Goal: Information Seeking & Learning: Find specific page/section

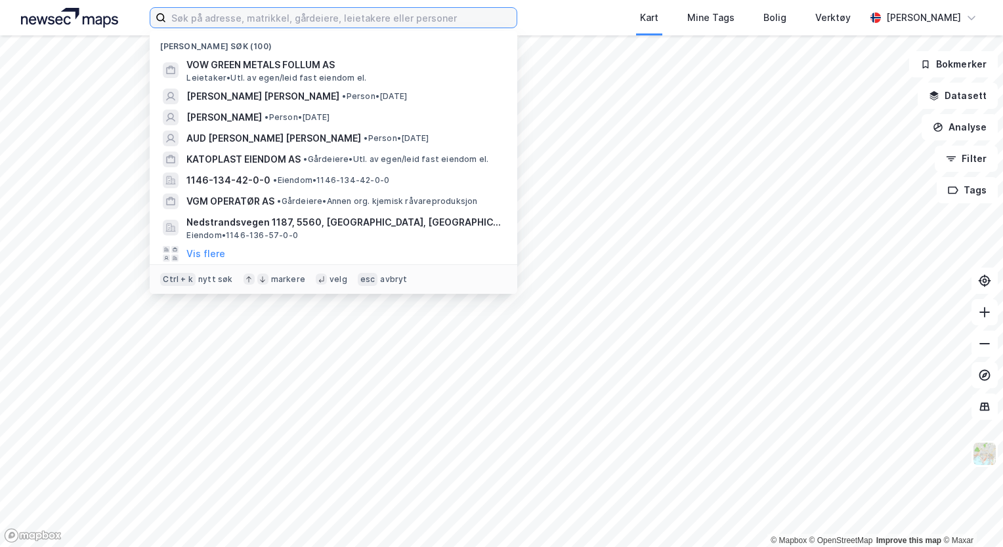
click at [335, 12] on input at bounding box center [341, 18] width 350 height 20
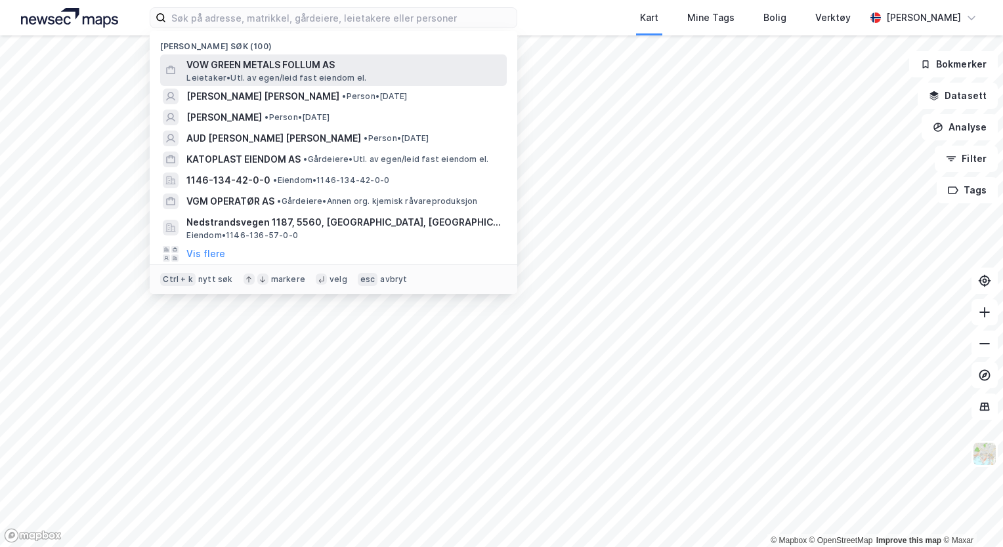
click at [287, 77] on span "Leietaker • Utl. av egen/[PERSON_NAME] fast eiendom el." at bounding box center [276, 78] width 180 height 10
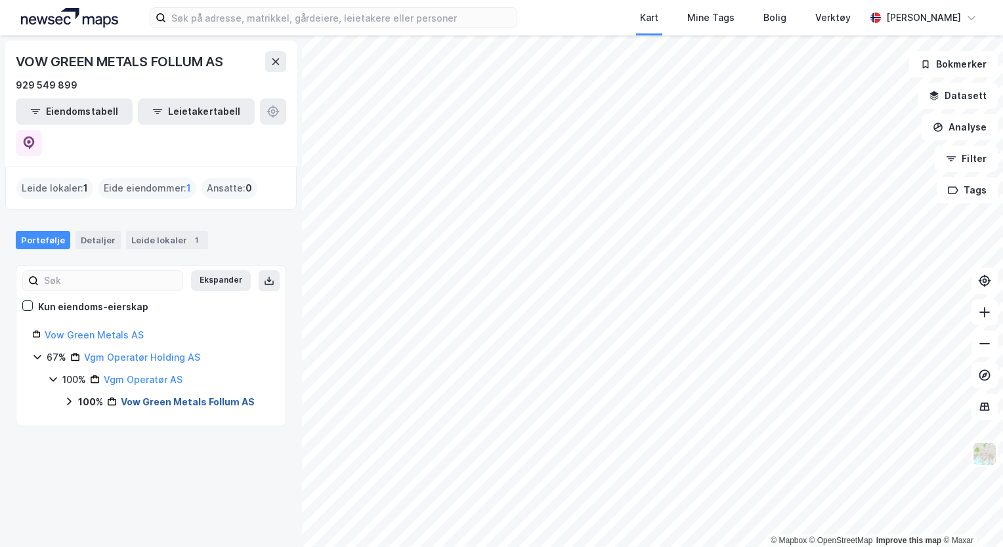
click at [196, 396] on link "Vow Green Metals Follum AS" at bounding box center [188, 401] width 134 height 11
click at [194, 419] on link "Ringerike, 87/596" at bounding box center [175, 424] width 80 height 11
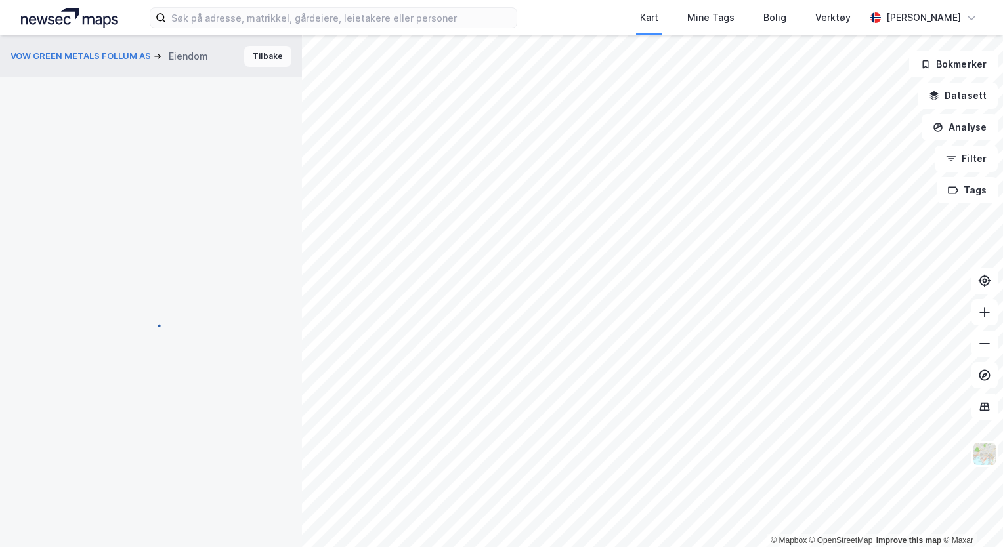
click at [259, 55] on button "Tilbake" at bounding box center [267, 56] width 47 height 21
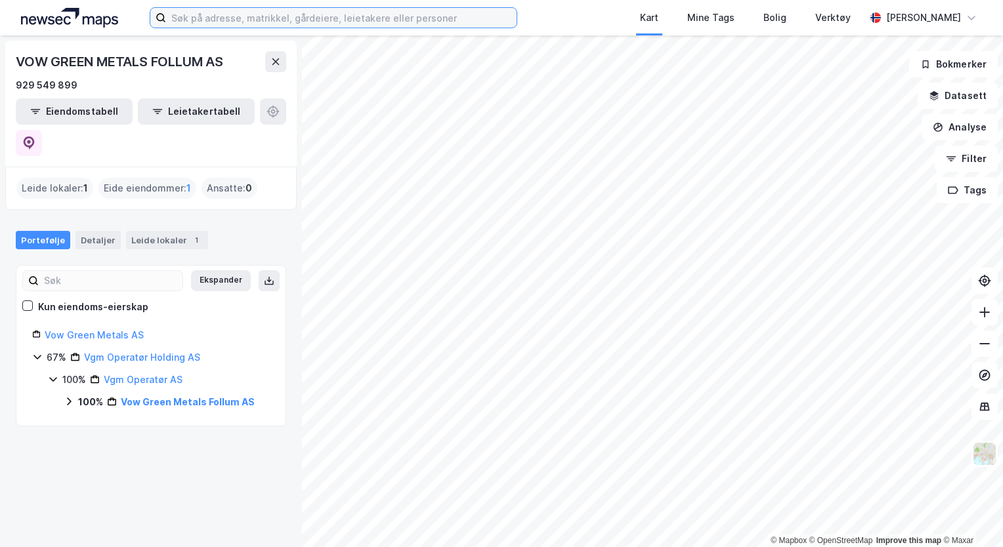
click at [205, 22] on input at bounding box center [341, 18] width 350 height 20
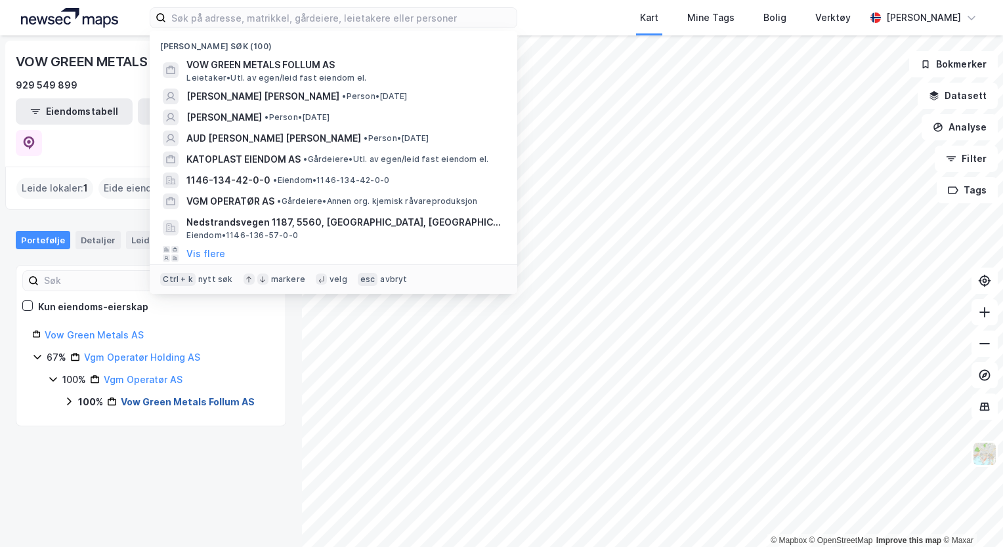
click at [186, 396] on link "Vow Green Metals Follum AS" at bounding box center [188, 401] width 134 height 11
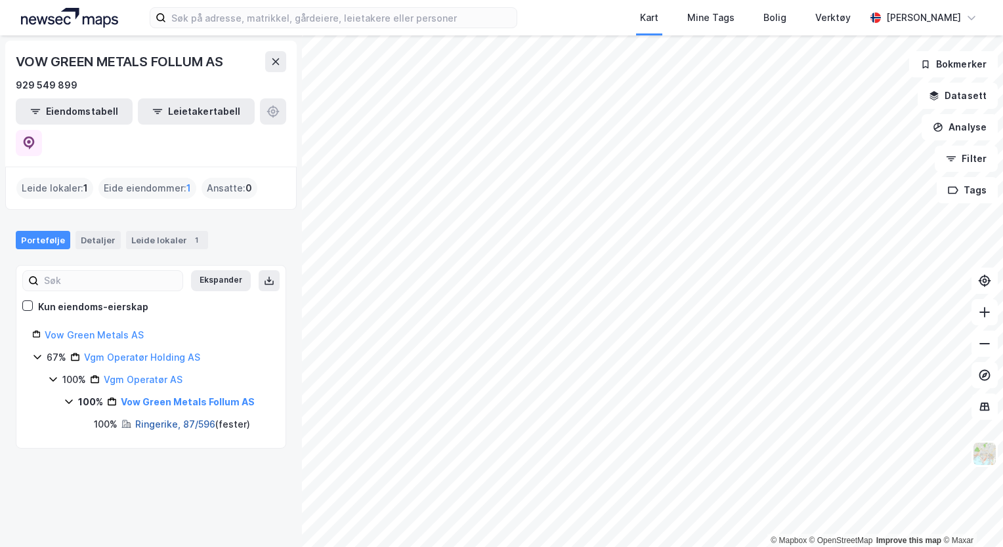
click at [178, 419] on link "Ringerike, 87/596" at bounding box center [175, 424] width 80 height 11
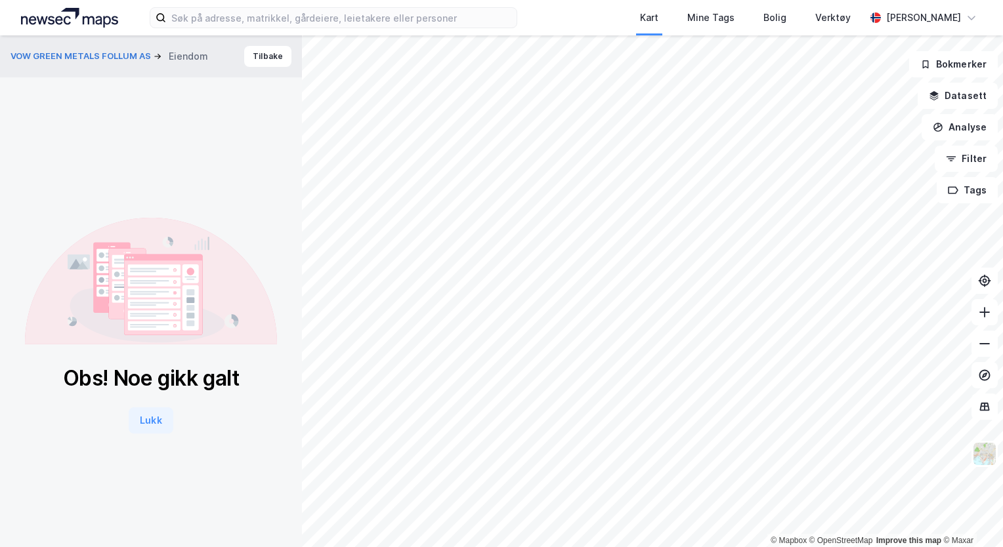
click at [148, 419] on button "Lukk" at bounding box center [151, 420] width 44 height 26
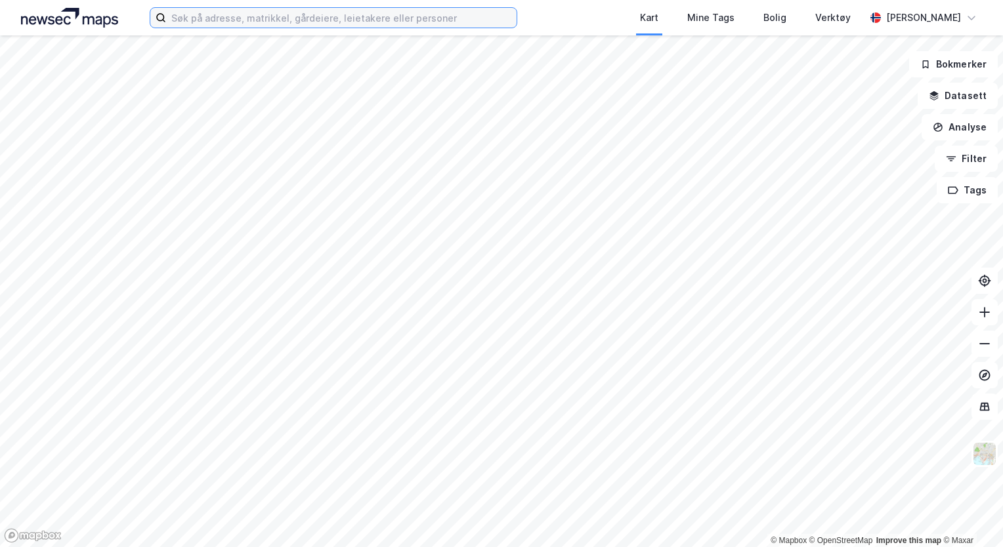
click at [264, 24] on input at bounding box center [341, 18] width 350 height 20
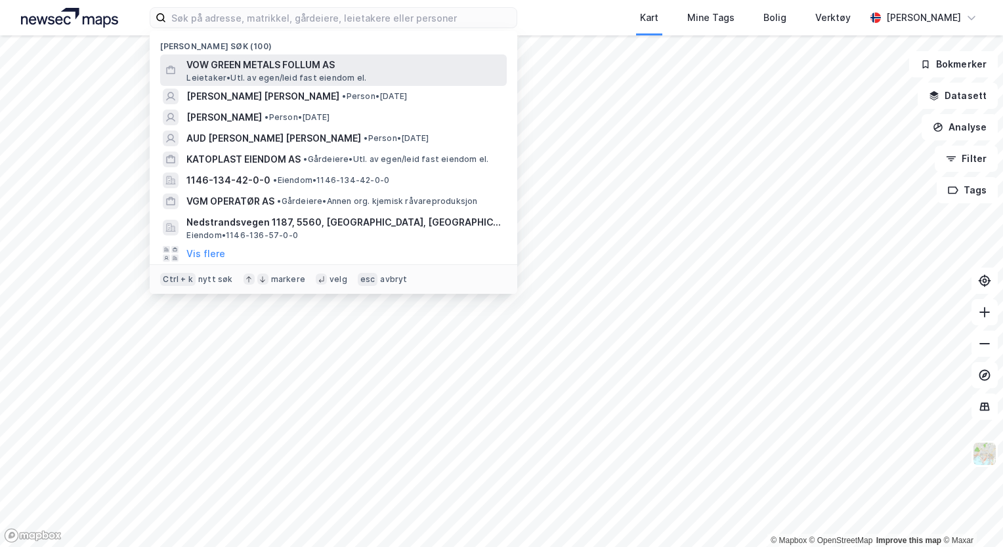
click at [245, 65] on span "VOW GREEN METALS FOLLUM AS" at bounding box center [343, 65] width 315 height 16
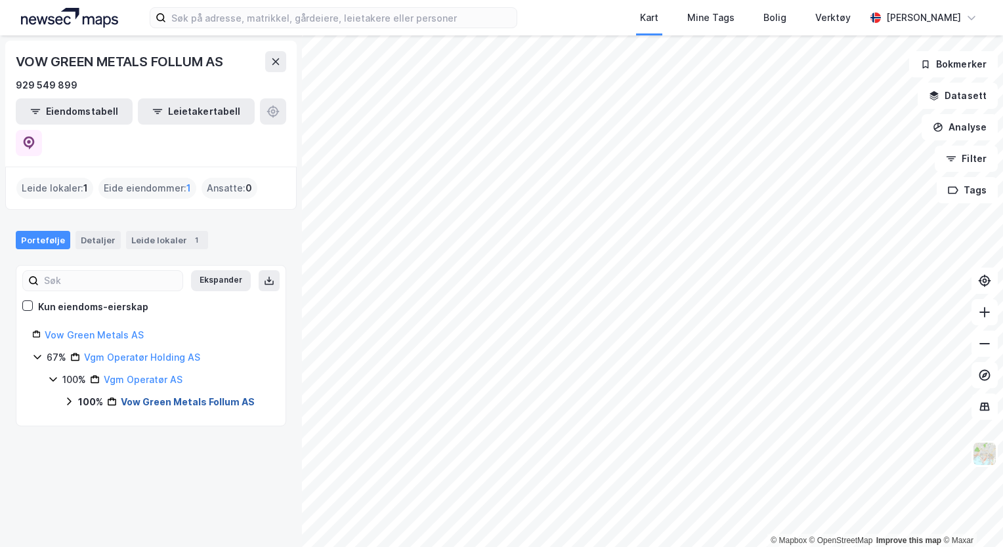
click at [190, 396] on link "Vow Green Metals Follum AS" at bounding box center [188, 401] width 134 height 11
click at [186, 419] on link "Ringerike, 87/596" at bounding box center [175, 424] width 80 height 11
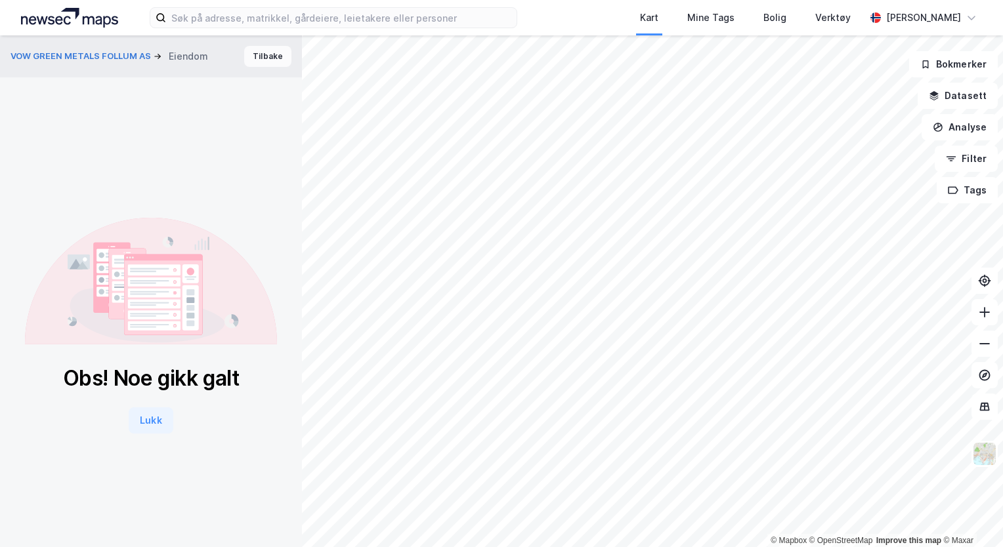
click at [257, 56] on button "Tilbake" at bounding box center [267, 56] width 47 height 21
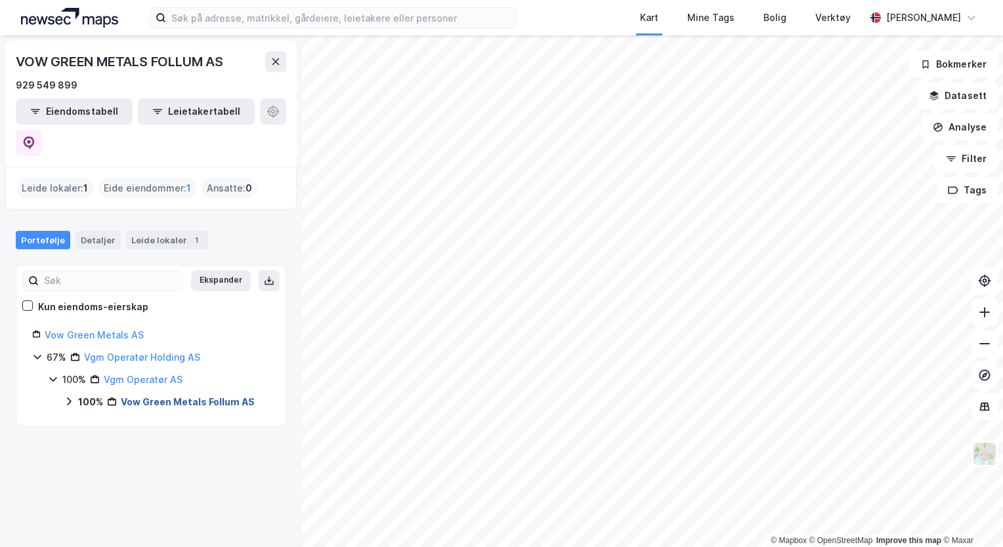
click at [68, 396] on icon at bounding box center [69, 401] width 10 height 10
drag, startPoint x: 150, startPoint y: 372, endPoint x: 199, endPoint y: 397, distance: 55.2
click at [150, 396] on link "Vow Green Metals Follum AS" at bounding box center [188, 401] width 134 height 11
click at [196, 396] on link "Vow Green Metals Follum AS" at bounding box center [188, 401] width 134 height 11
click at [192, 419] on link "Ringerike, 87/596" at bounding box center [175, 424] width 80 height 11
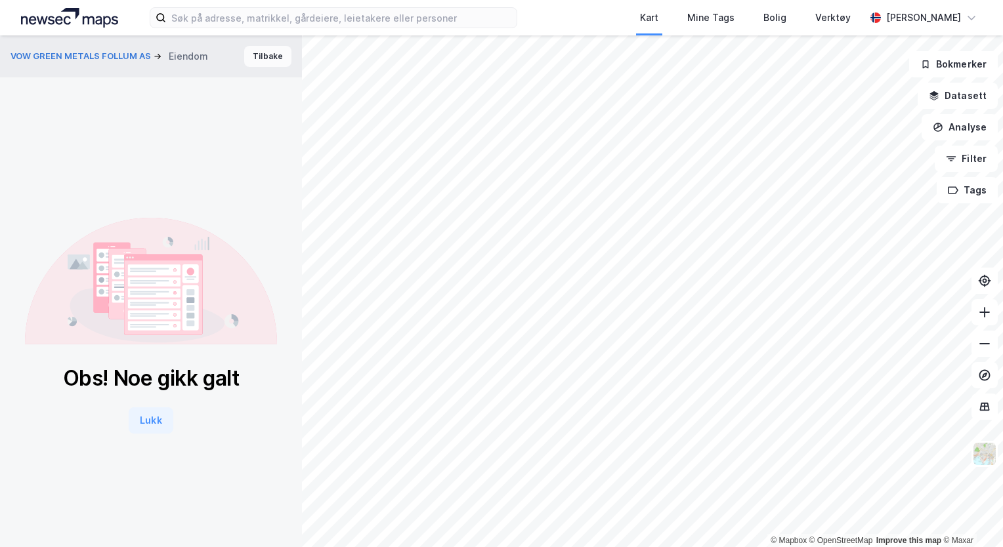
click at [256, 60] on button "Tilbake" at bounding box center [267, 56] width 47 height 21
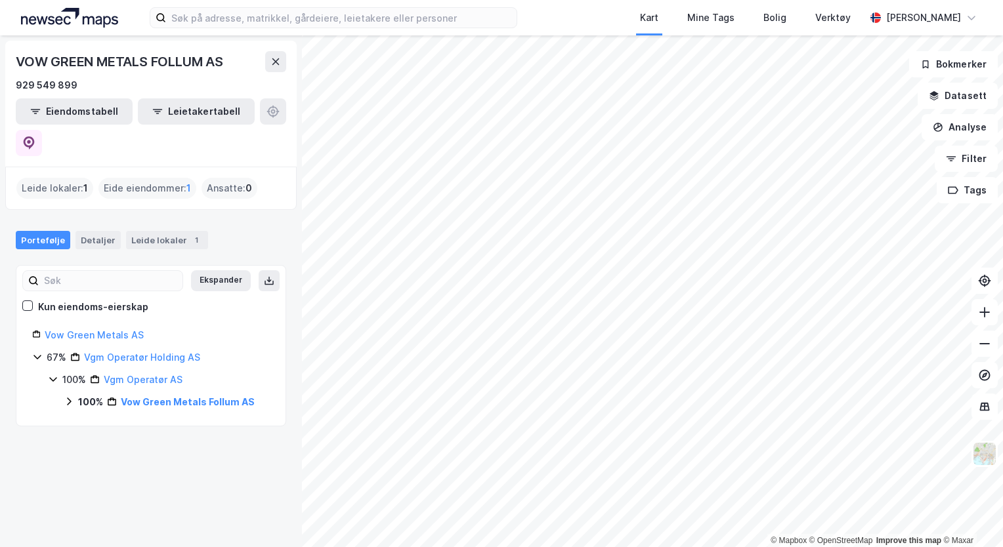
click at [70, 396] on icon at bounding box center [69, 401] width 10 height 10
